Goal: Find specific page/section: Find specific page/section

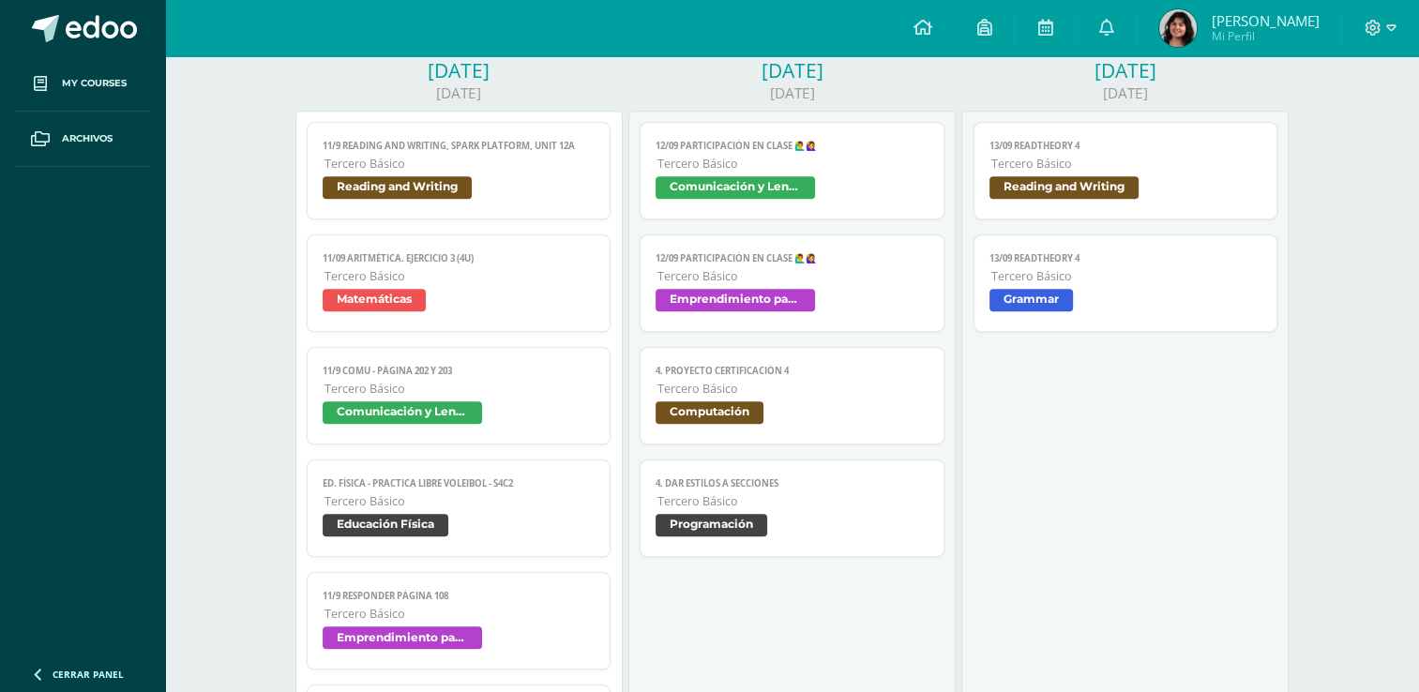
scroll to position [1347, 0]
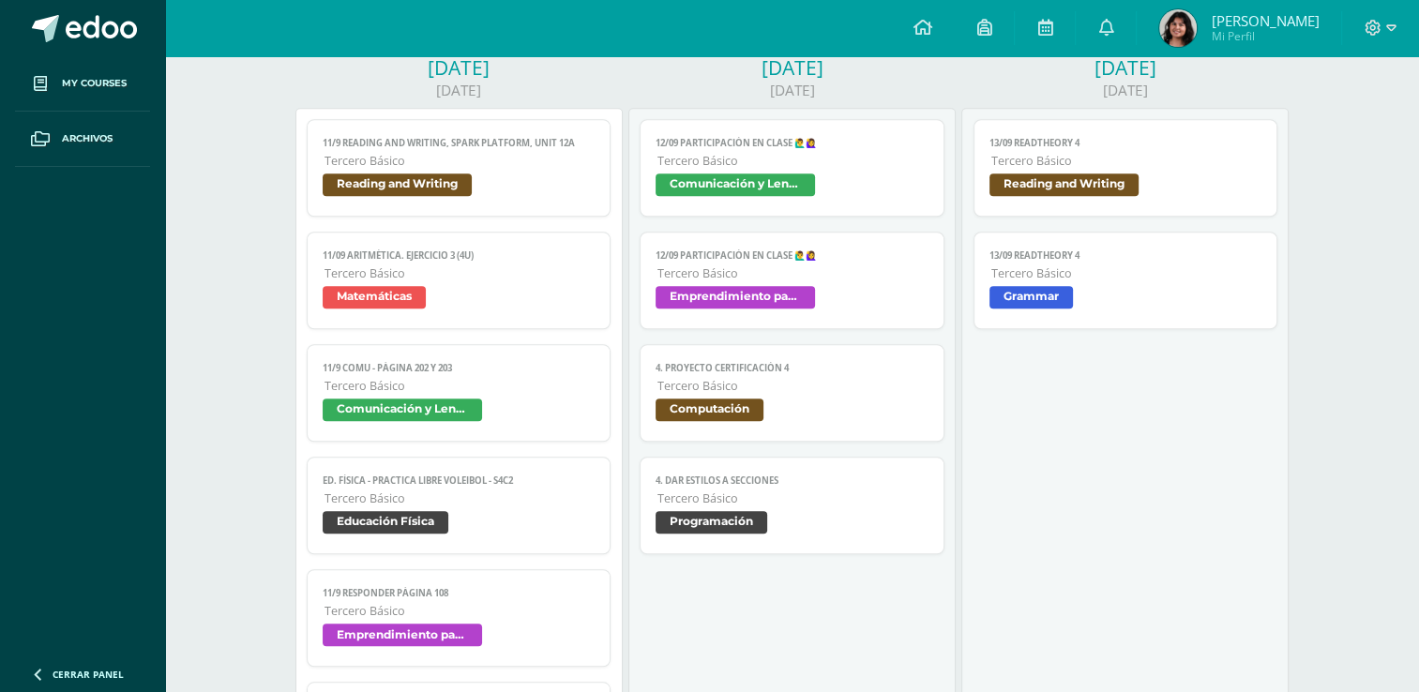
click at [208, 265] on div "Calendar Exportar calendario Today Week of 8 of September to 13 of September We…" at bounding box center [792, 507] width 1254 height 3596
click at [1099, 463] on div "13/09 ReadTheory 4 Reading and Writing Cargando contenido 13/09 ReadTheory 4 Te…" at bounding box center [1124, 620] width 327 height 1024
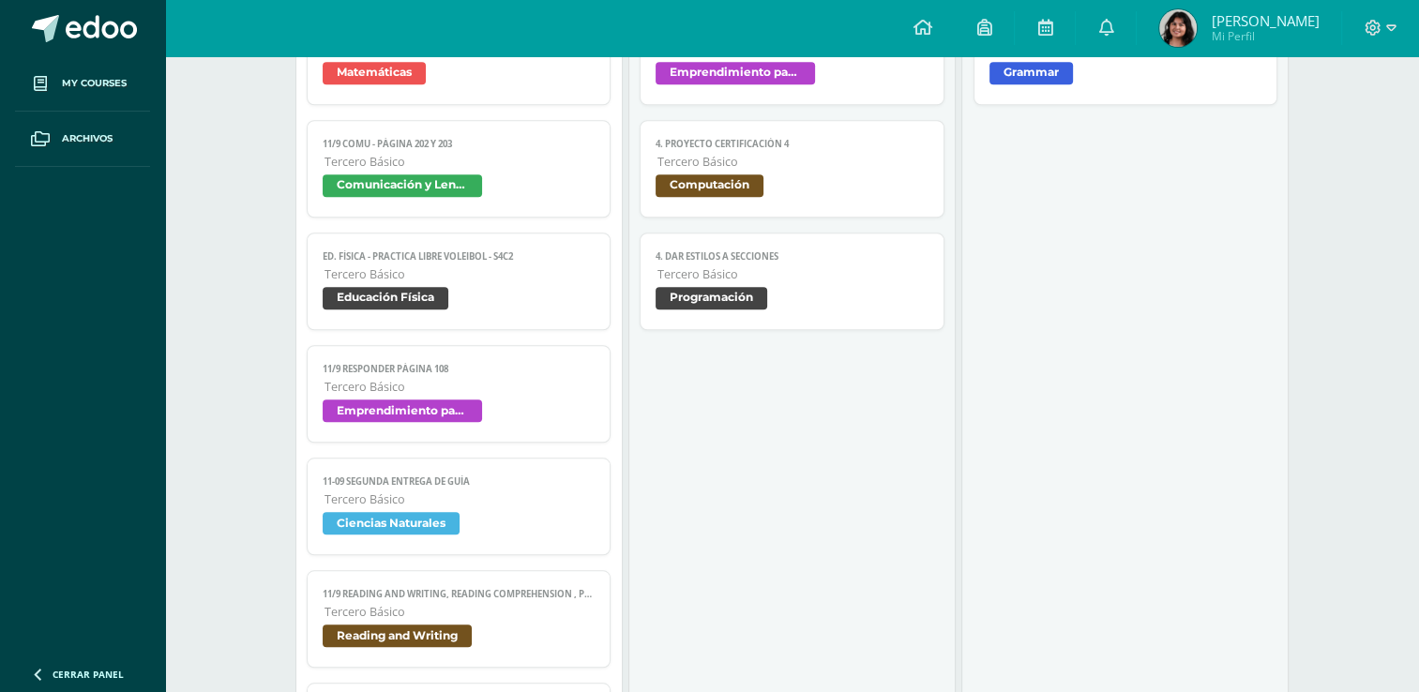
scroll to position [1581, 0]
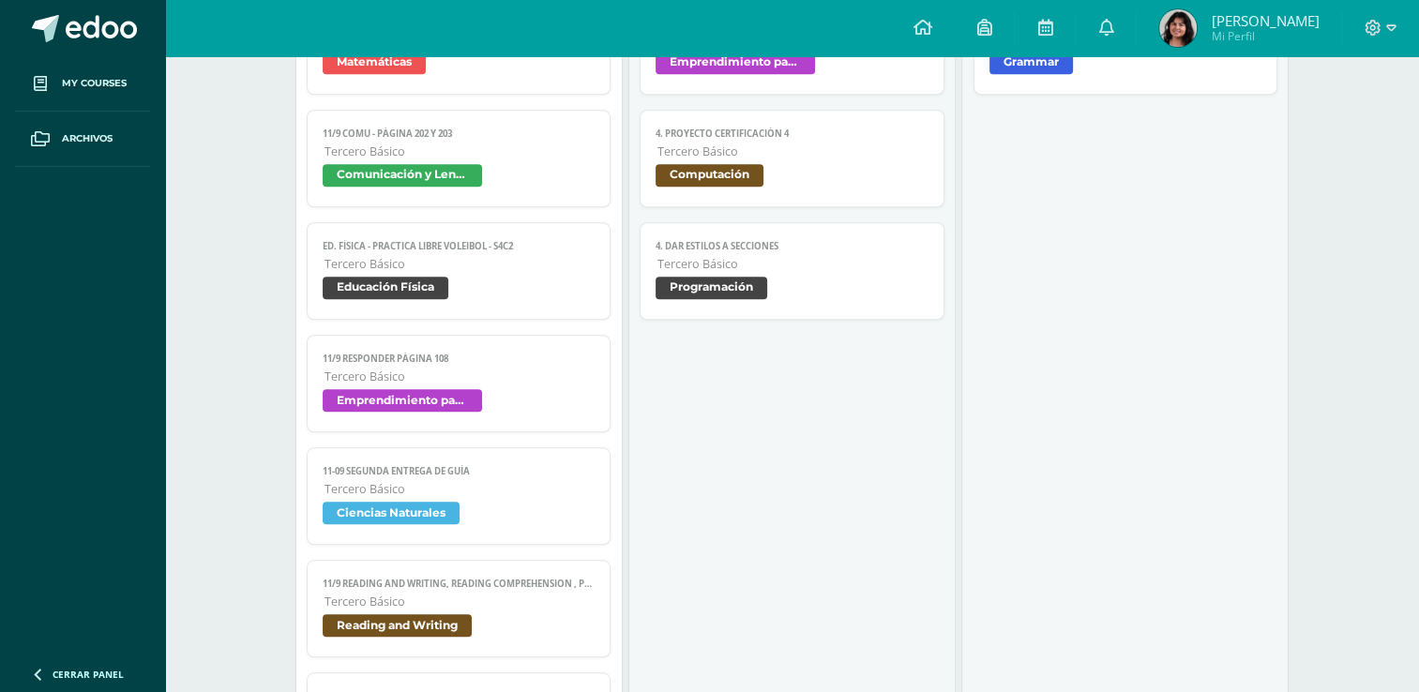
click at [537, 159] on span "Tercero Básico" at bounding box center [460, 151] width 271 height 16
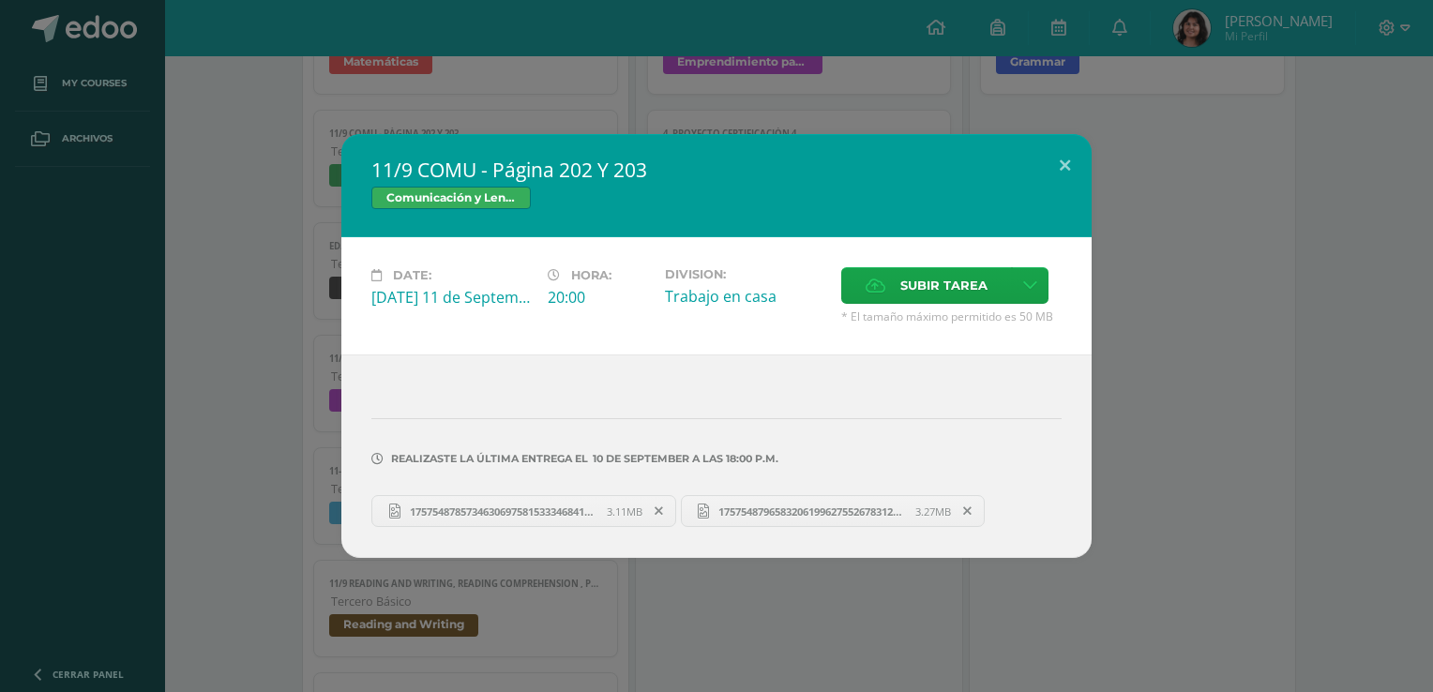
click at [786, 514] on span "17575487965832061996275526783121.jpg" at bounding box center [812, 512] width 206 height 14
click at [517, 512] on span "17575487857346306975815333468419.jpg" at bounding box center [503, 512] width 206 height 14
click at [1282, 319] on div "11/9 COMU - Página 202 Y 203 Comunicación y Lenguaje Date: Thursday 11 de Septe…" at bounding box center [717, 346] width 1418 height 424
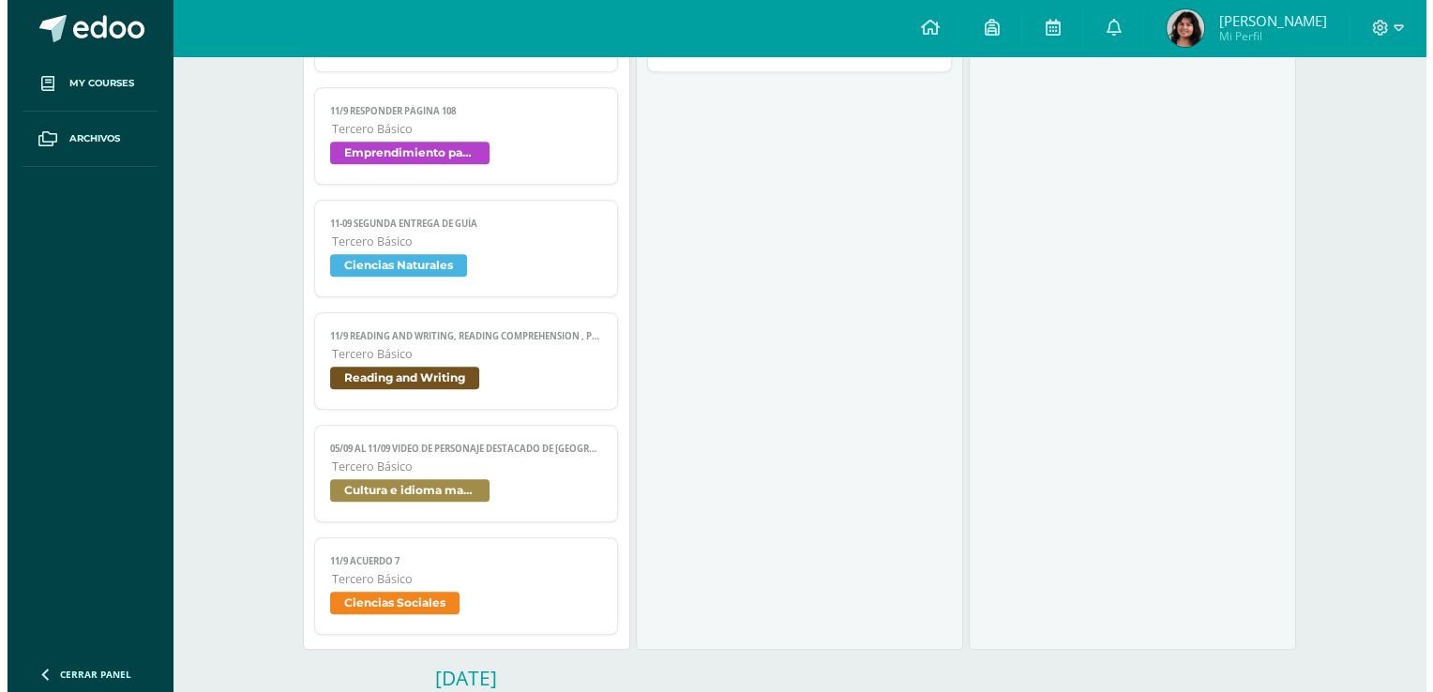
scroll to position [1851, 0]
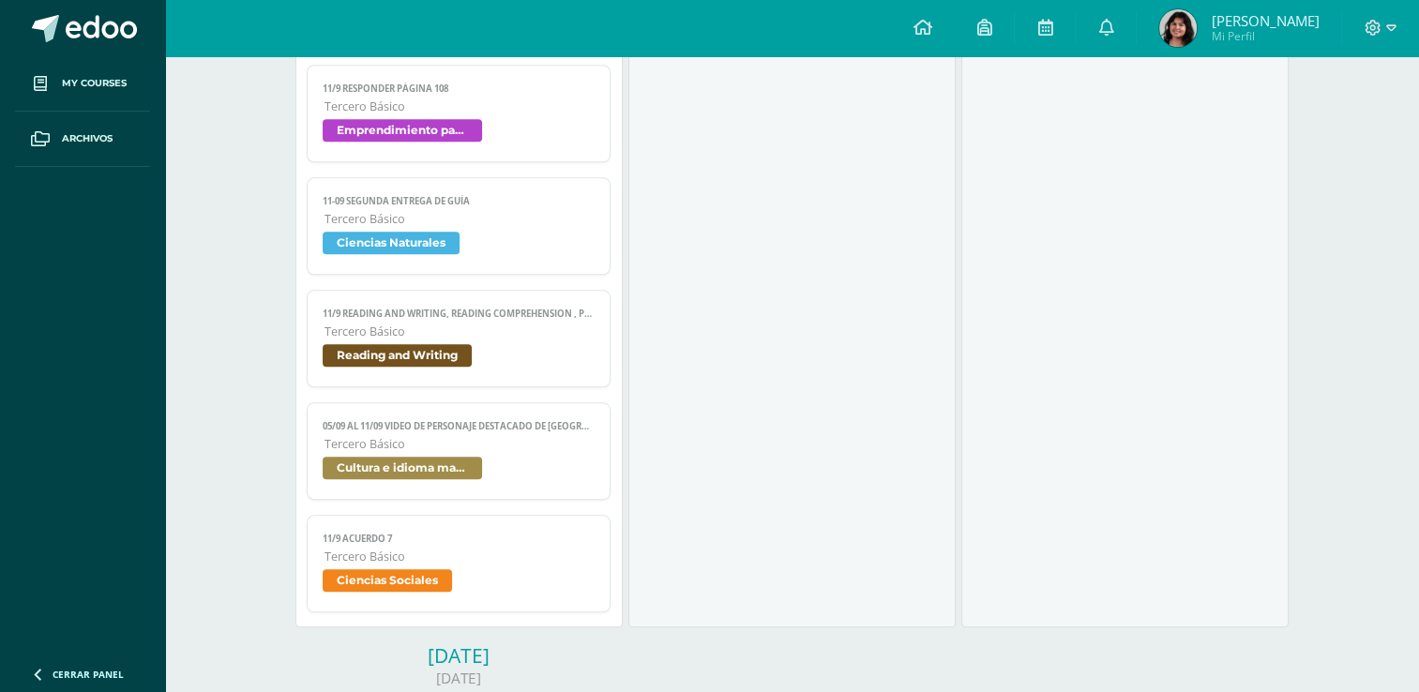
click at [544, 227] on span "Tercero Básico" at bounding box center [460, 219] width 271 height 16
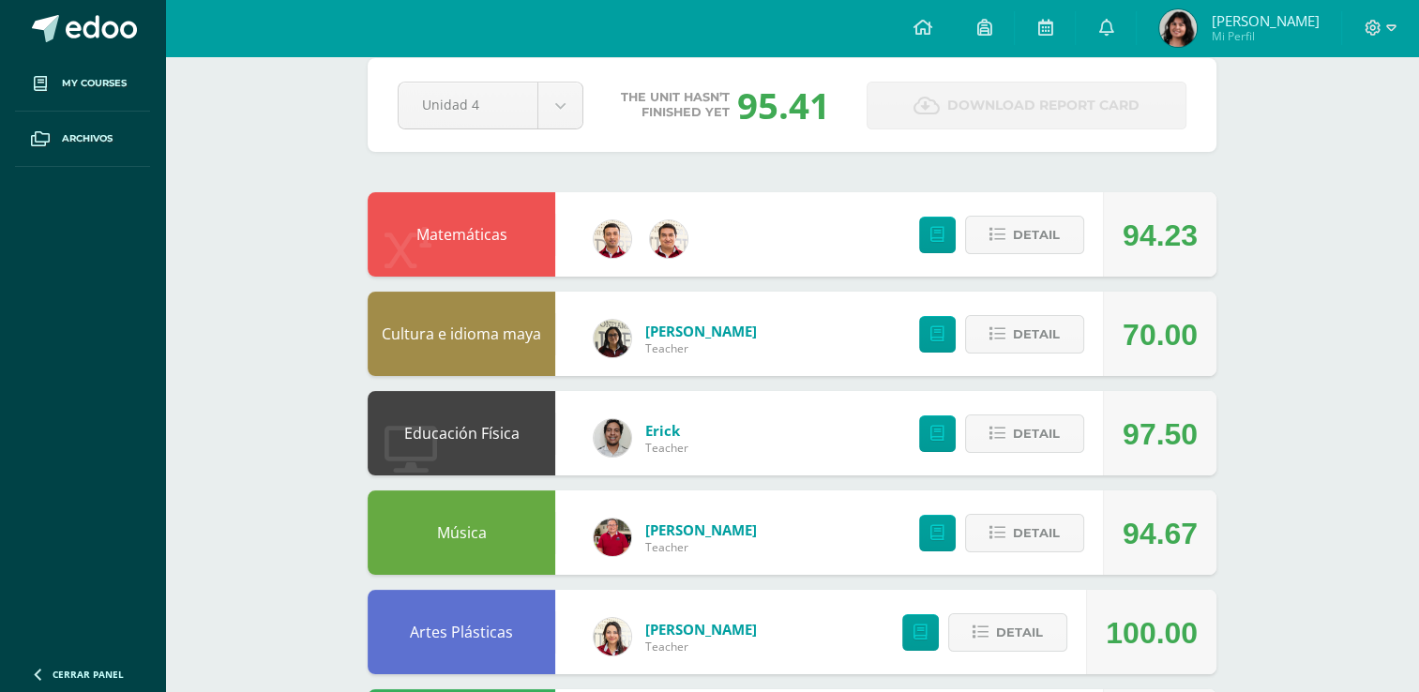
scroll to position [103, 0]
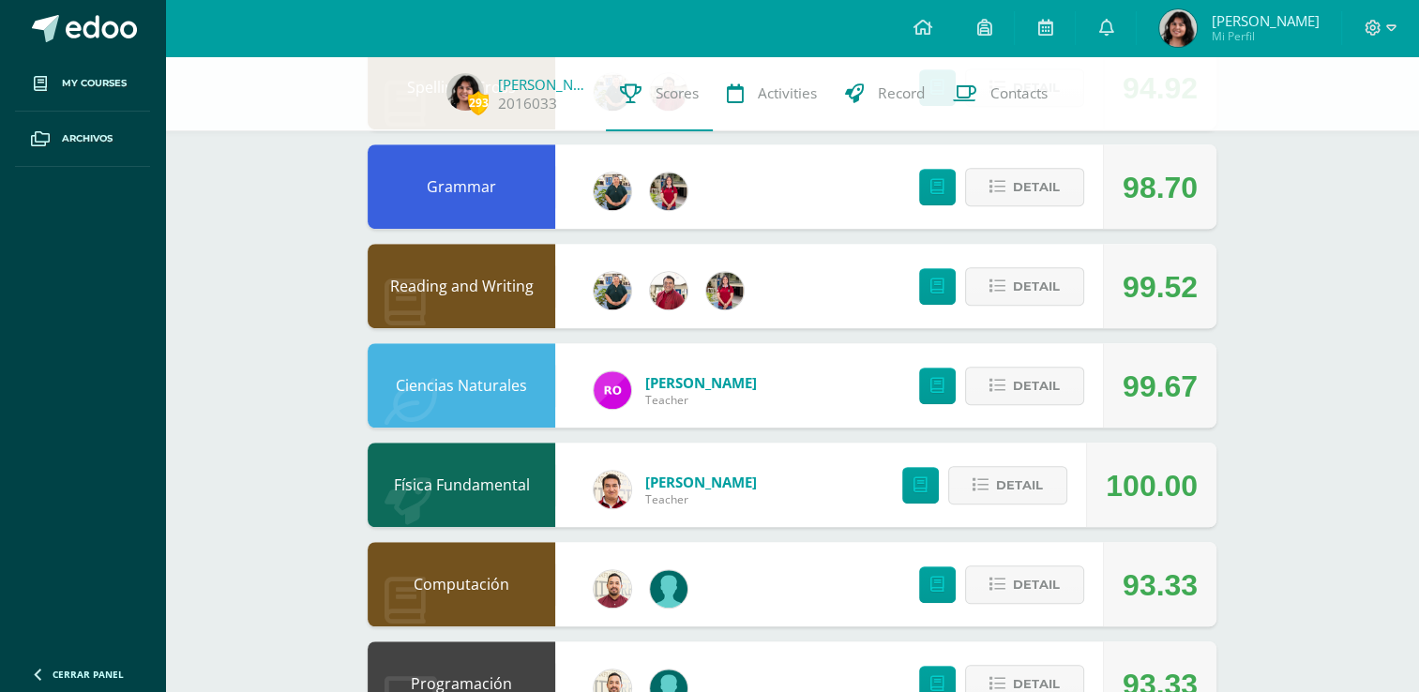
scroll to position [1204, 0]
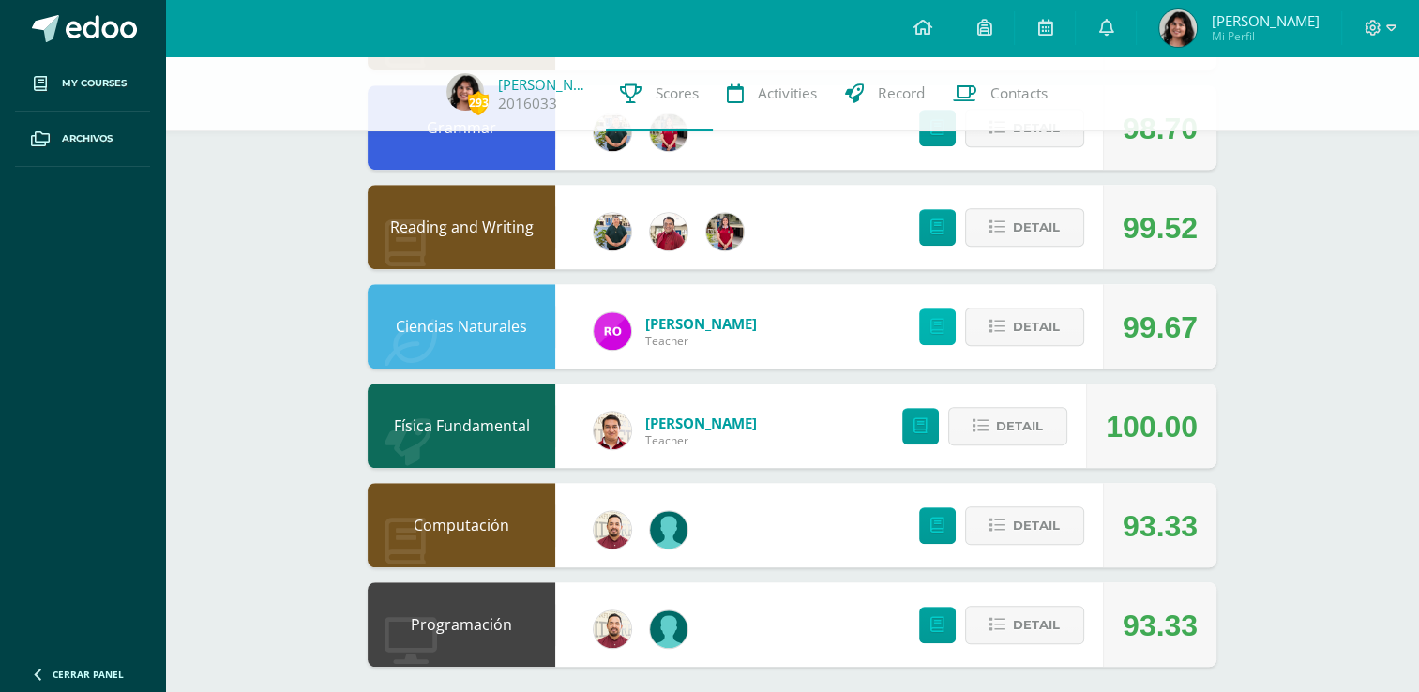
click at [946, 323] on link at bounding box center [937, 327] width 37 height 37
